Goal: Information Seeking & Learning: Check status

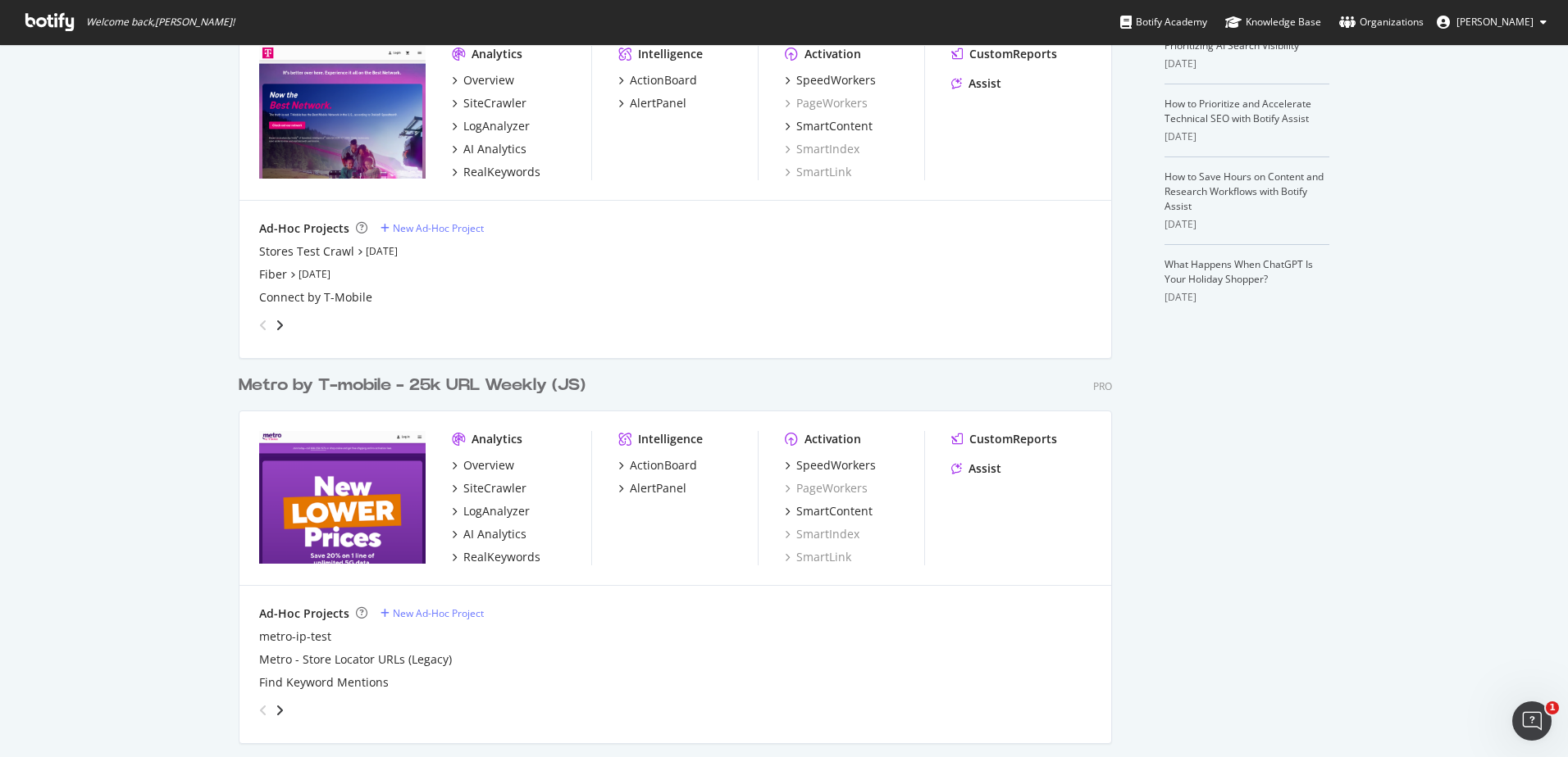
scroll to position [421, 0]
click at [463, 459] on div "Overview" at bounding box center [488, 467] width 51 height 17
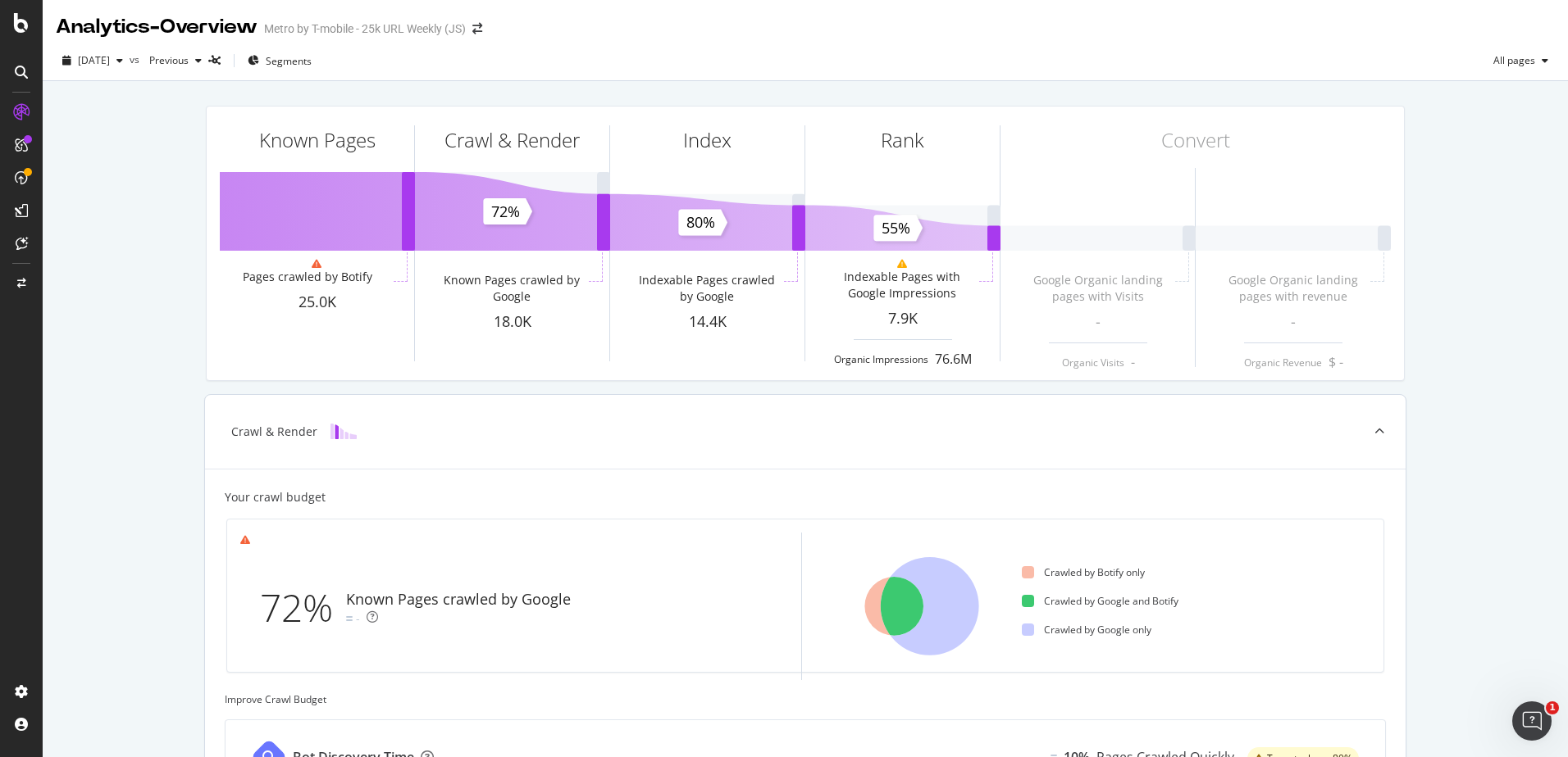
scroll to position [2, 0]
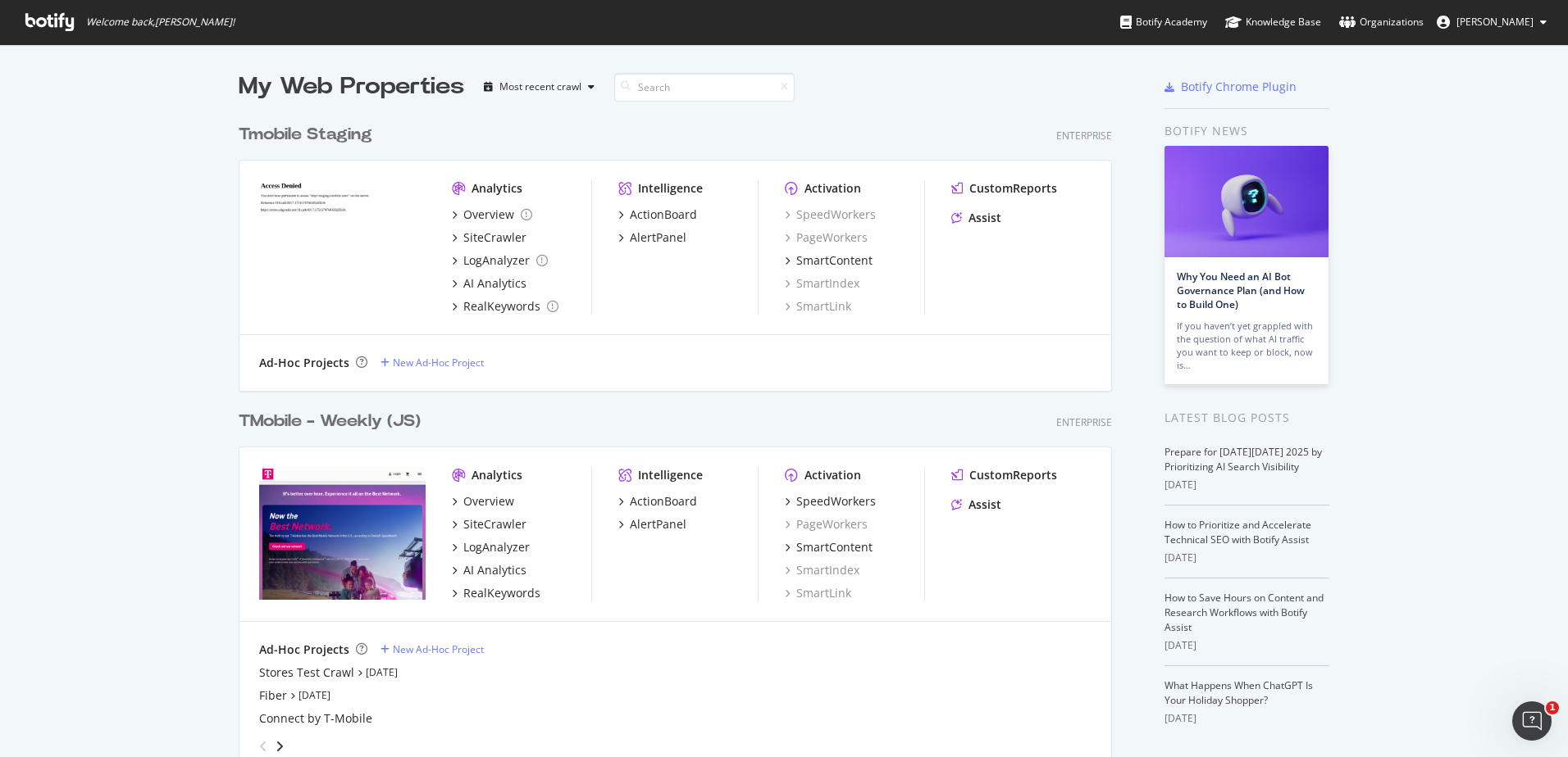
scroll to position [745, 1543]
click at [1016, 473] on div "CustomReports" at bounding box center [1012, 475] width 88 height 17
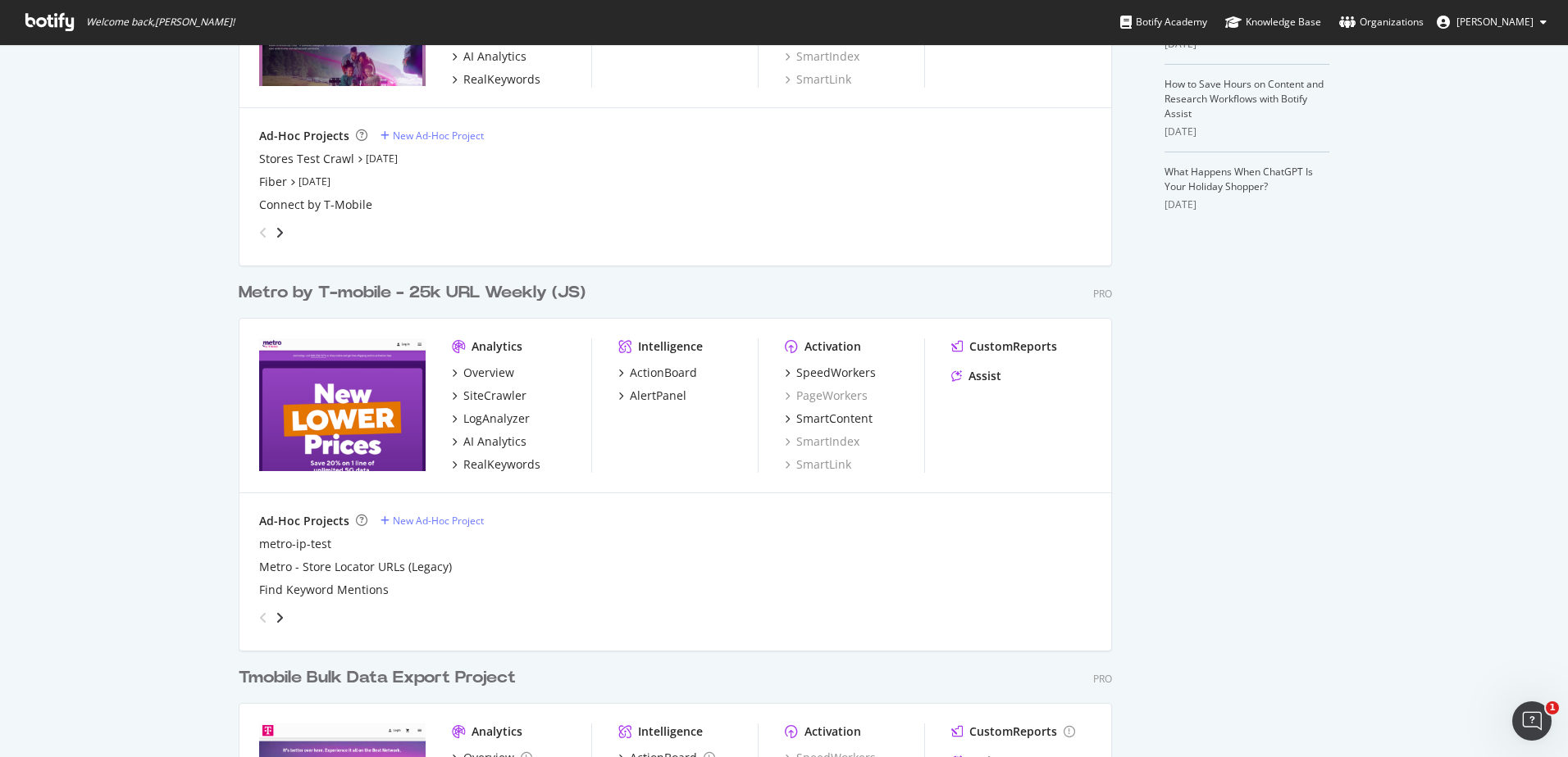
scroll to position [514, 0]
click at [1042, 350] on div "CustomReports" at bounding box center [1012, 347] width 88 height 17
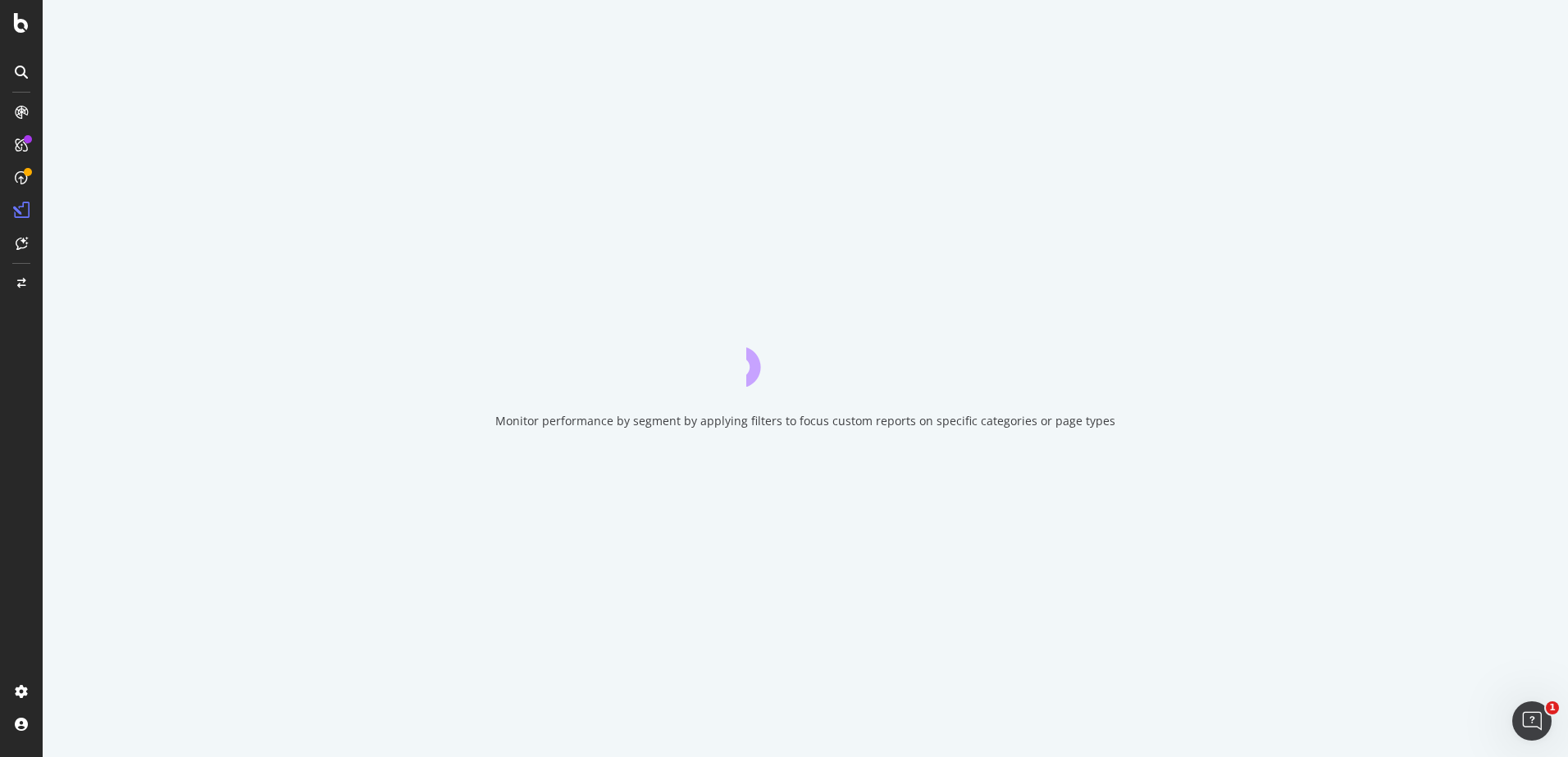
click at [1042, 350] on div "Monitor performance by segment by applying filters to focus custom reports on s…" at bounding box center [804, 378] width 1525 height 757
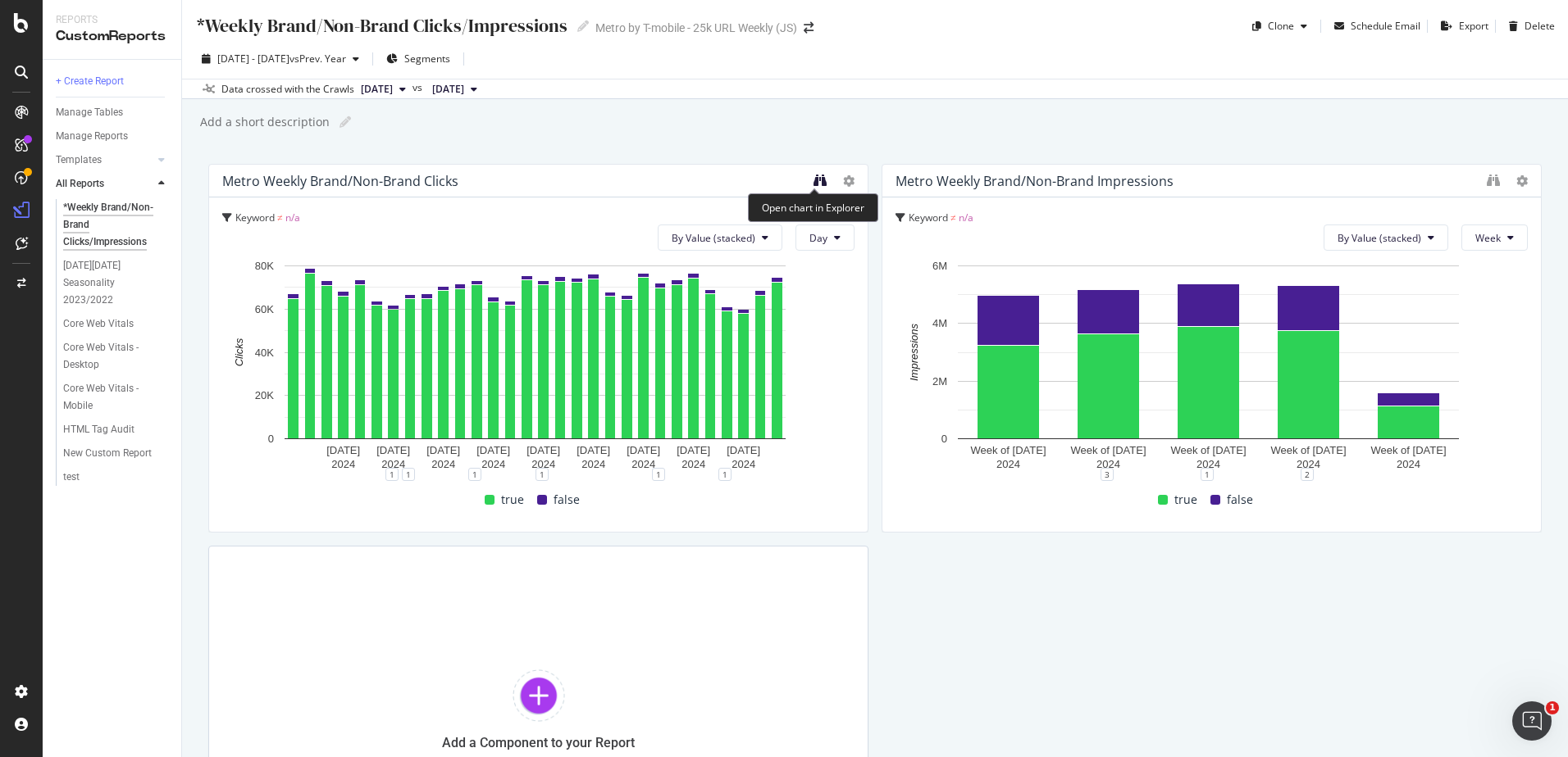
click at [816, 182] on icon "binoculars" at bounding box center [820, 181] width 13 height 13
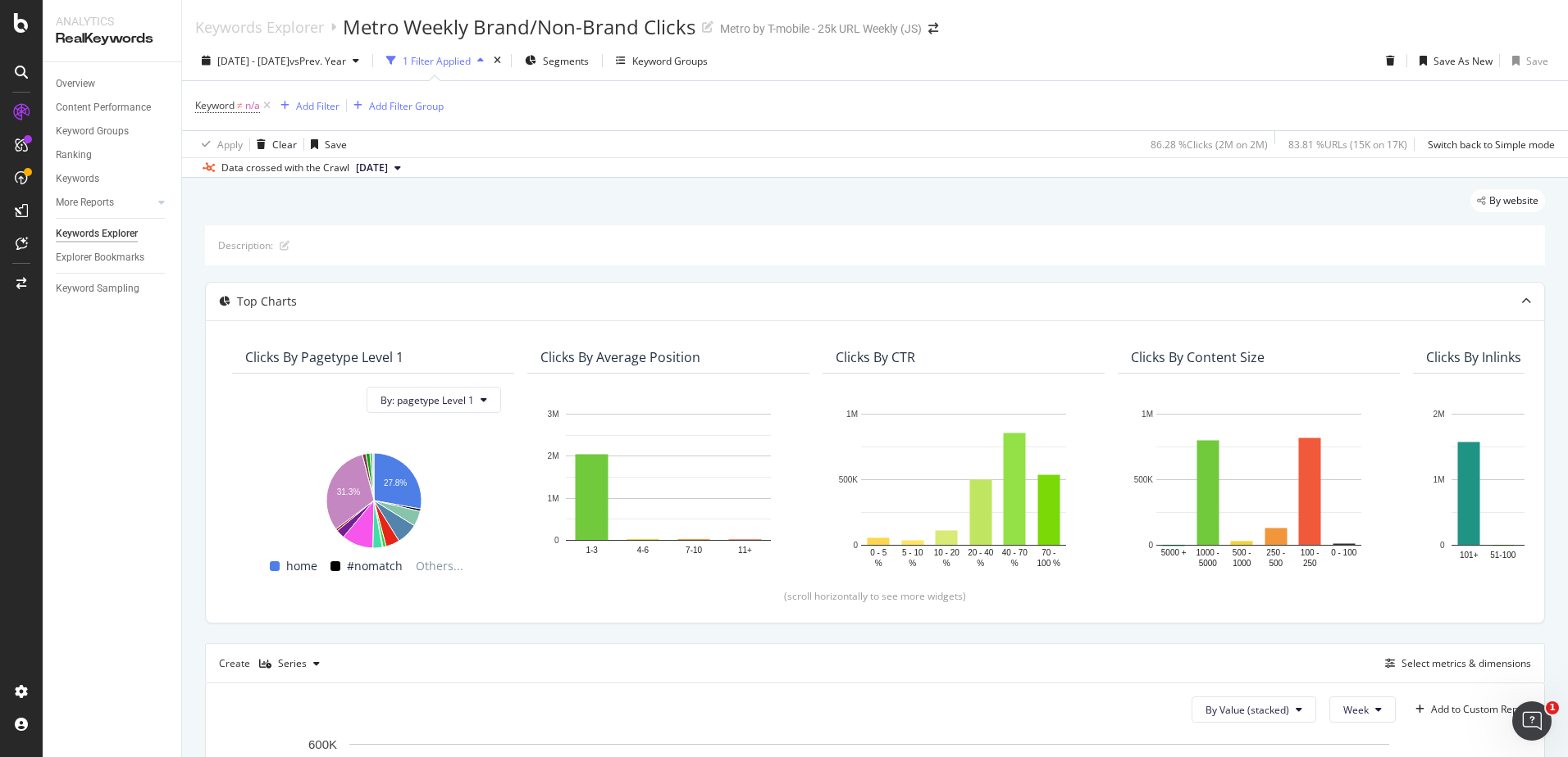
click at [1431, 8] on div "Keywords Explorer Metro Weekly Brand/Non-Brand Clicks Metro by T-mobile - 25k U…" at bounding box center [875, 20] width 1386 height 41
click at [860, 146] on div "Apply Clear Save 86.28 % Clicks ( 2M on 2M ) 83.81 % URLs ( 15K on 17K ) Switch…" at bounding box center [875, 144] width 1386 height 27
click at [359, 61] on icon "button" at bounding box center [356, 61] width 6 height 10
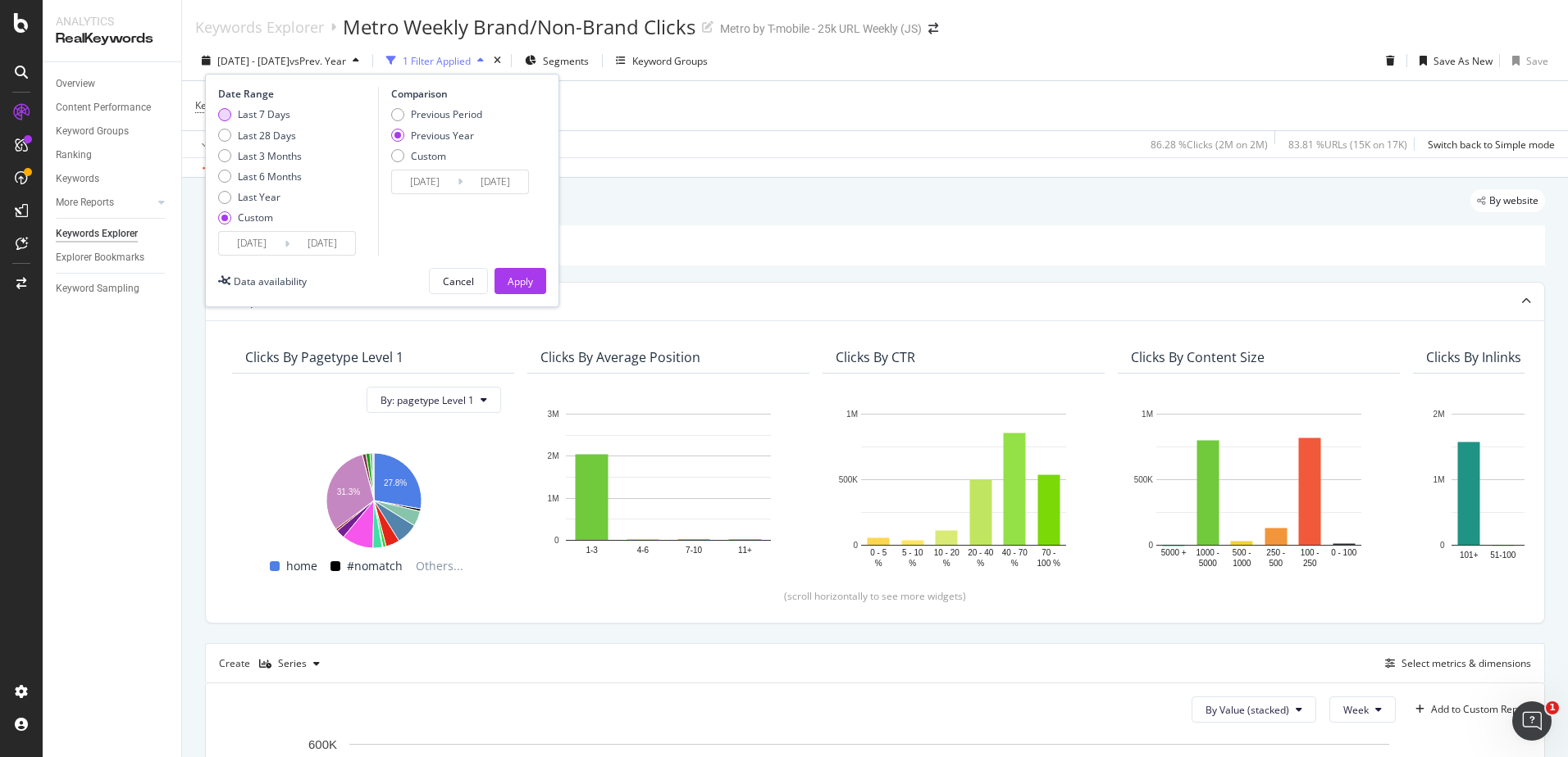
click at [272, 111] on div "Last 7 Days" at bounding box center [263, 114] width 53 height 14
type input "2025/10/04"
type input "2025/10/10"
type input "2024/10/05"
type input "2024/10/11"
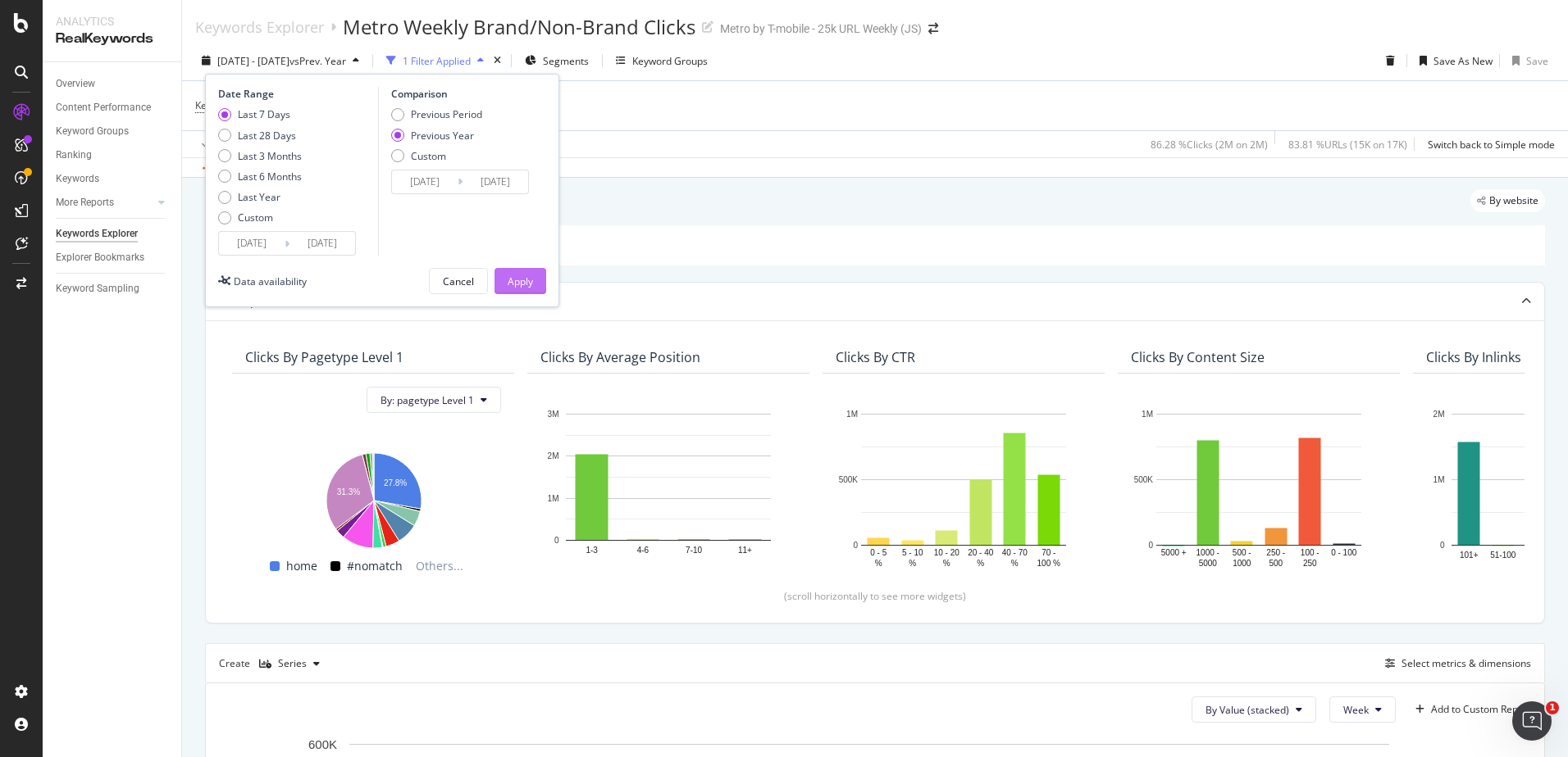
click at [517, 279] on div "Apply" at bounding box center [521, 281] width 26 height 14
